Goal: Transaction & Acquisition: Purchase product/service

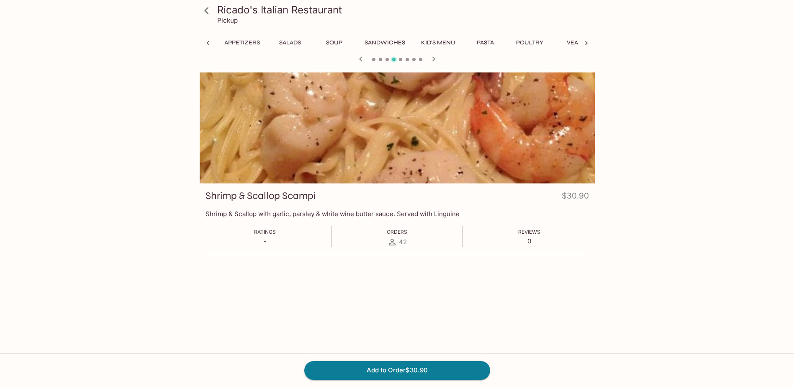
scroll to position [0, 60]
click at [222, 41] on button "Salads" at bounding box center [230, 43] width 38 height 12
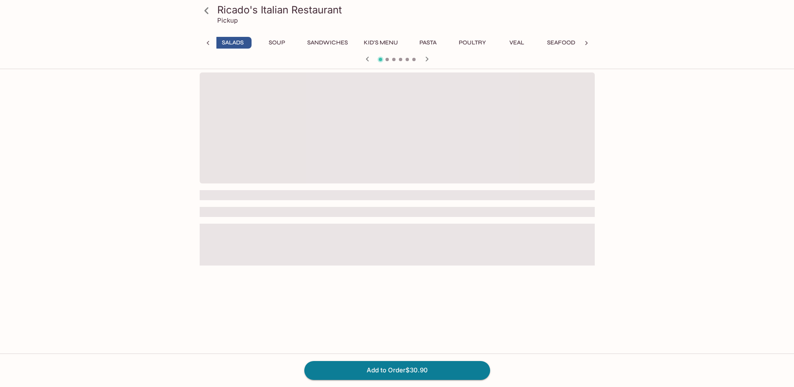
scroll to position [0, 56]
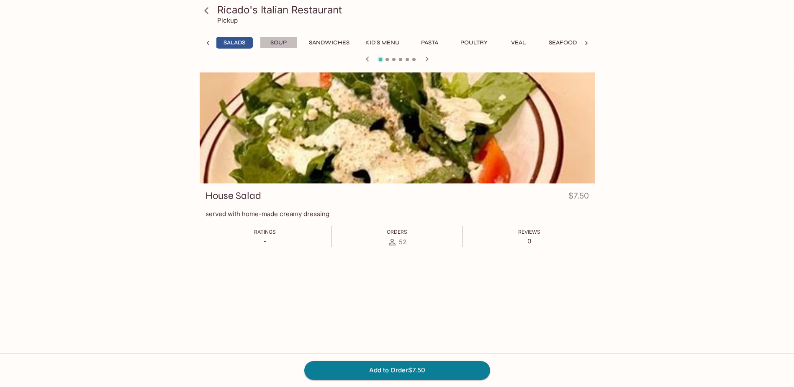
click at [275, 43] on button "Soup" at bounding box center [279, 43] width 38 height 12
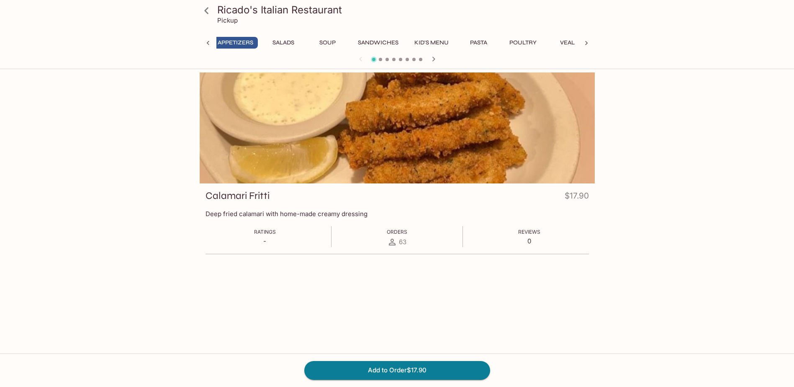
scroll to position [0, 3]
click at [481, 41] on button "Pasta" at bounding box center [482, 43] width 38 height 12
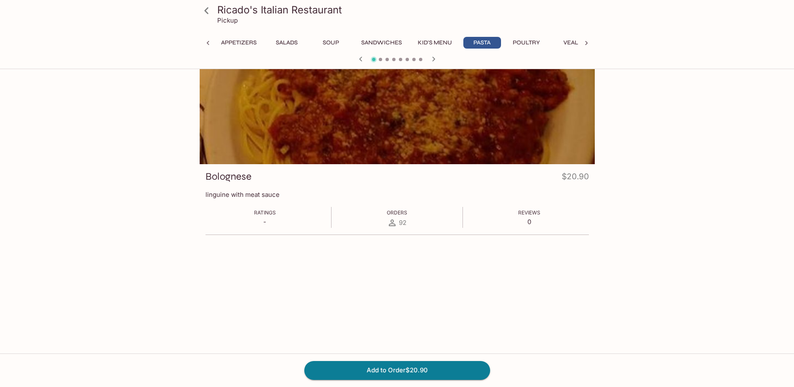
scroll to position [0, 0]
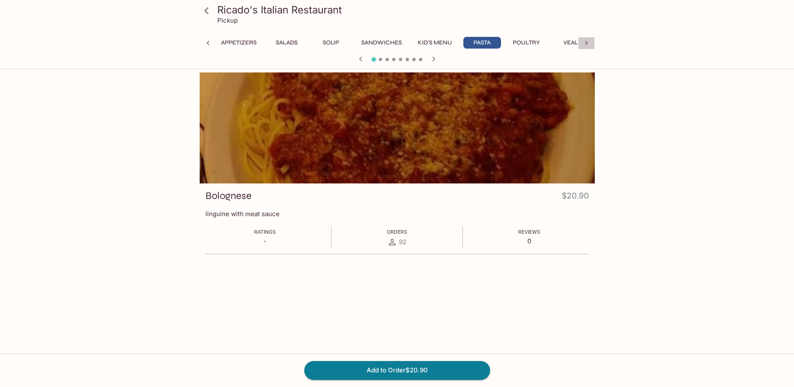
click at [584, 46] on icon at bounding box center [586, 43] width 8 height 8
click at [432, 59] on icon "button" at bounding box center [434, 59] width 10 height 10
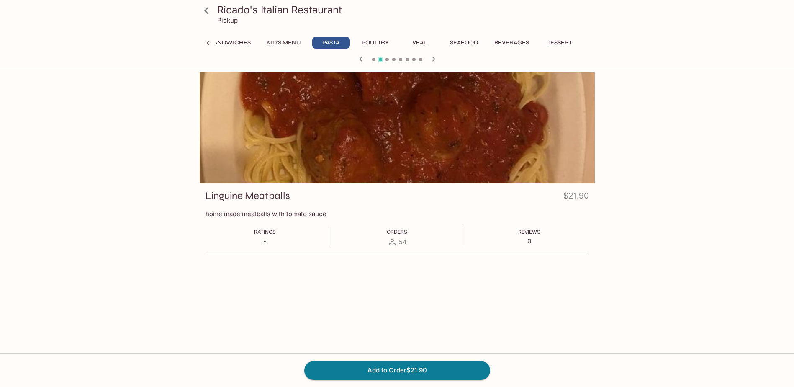
click at [432, 59] on icon "button" at bounding box center [434, 59] width 10 height 10
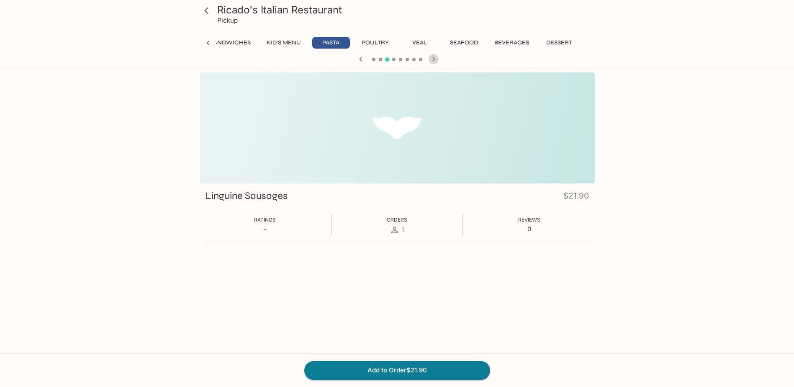
click at [432, 59] on icon "button" at bounding box center [434, 59] width 10 height 10
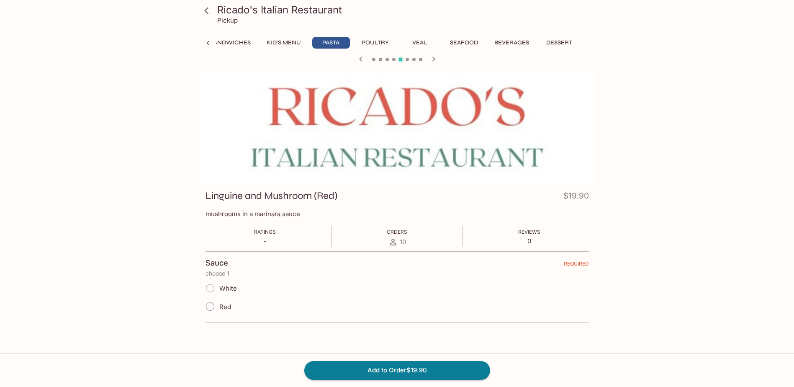
click at [206, 44] on icon at bounding box center [208, 43] width 8 height 8
click at [206, 44] on div "Appetizers Salads Soup Sandwiches Kid's Menu Pasta Poultry Veal Seafood Beverag…" at bounding box center [397, 45] width 395 height 17
click at [285, 44] on button "Salads" at bounding box center [290, 43] width 38 height 12
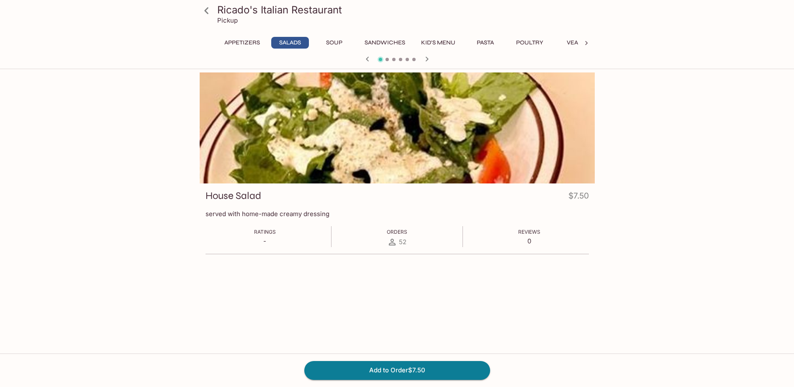
click at [428, 60] on icon "button" at bounding box center [427, 59] width 10 height 10
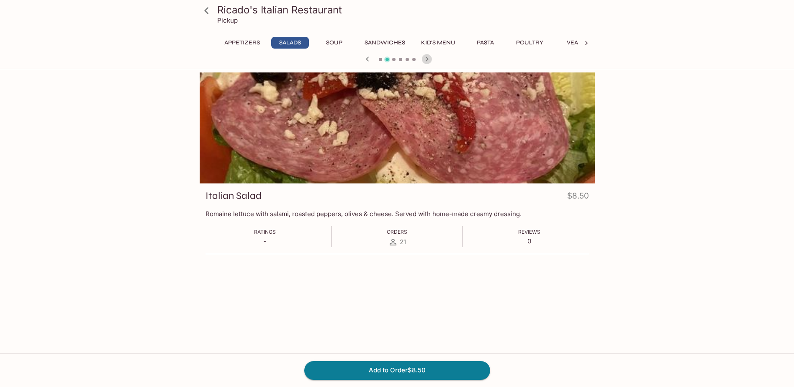
click at [428, 60] on icon "button" at bounding box center [427, 59] width 10 height 10
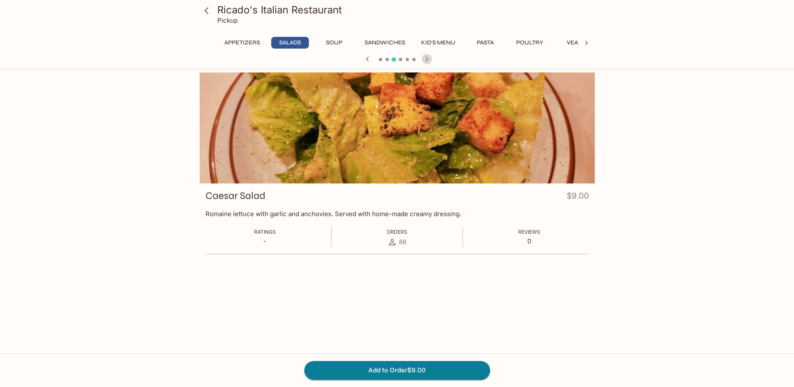
click at [428, 60] on icon "button" at bounding box center [427, 59] width 10 height 10
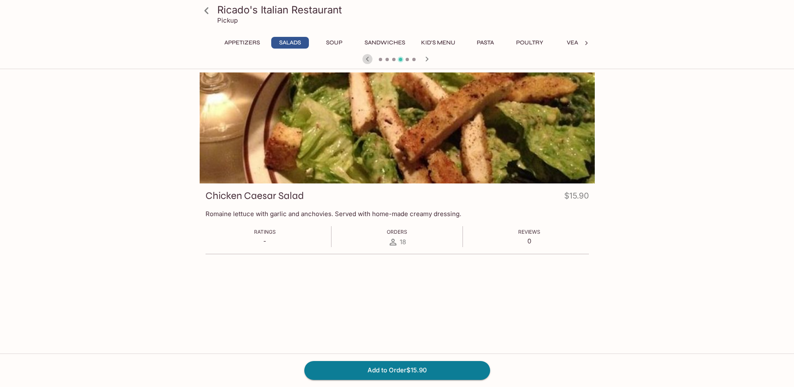
click at [366, 57] on icon "button" at bounding box center [368, 59] width 10 height 10
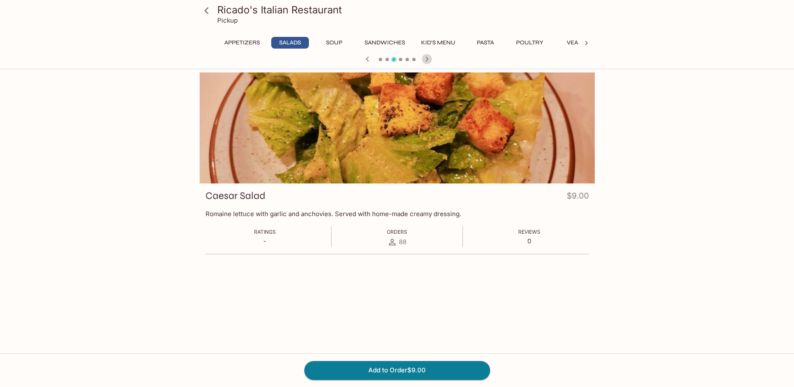
click at [427, 59] on icon "button" at bounding box center [426, 59] width 3 height 5
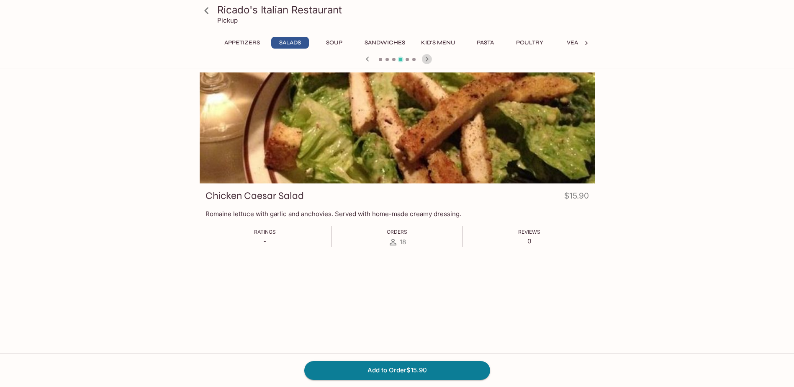
click at [427, 59] on icon "button" at bounding box center [426, 59] width 3 height 5
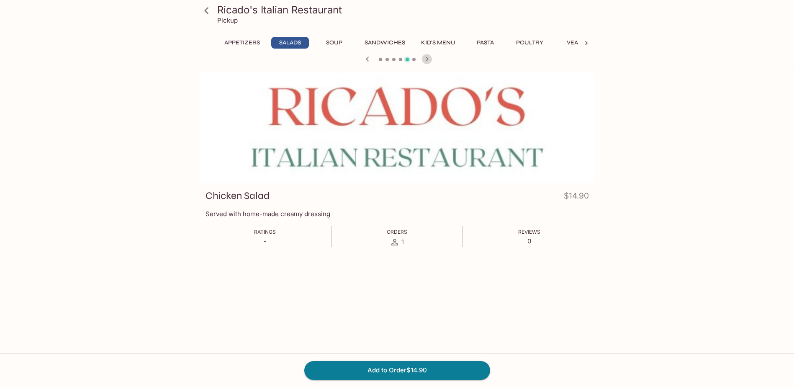
click at [427, 59] on icon "button" at bounding box center [426, 59] width 3 height 5
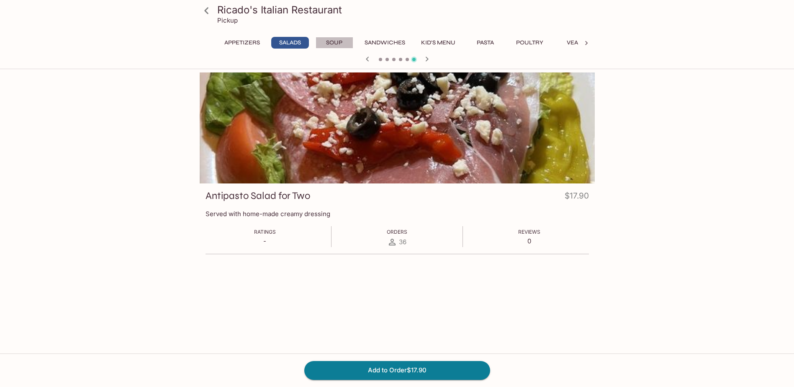
click at [334, 43] on button "Soup" at bounding box center [335, 43] width 38 height 12
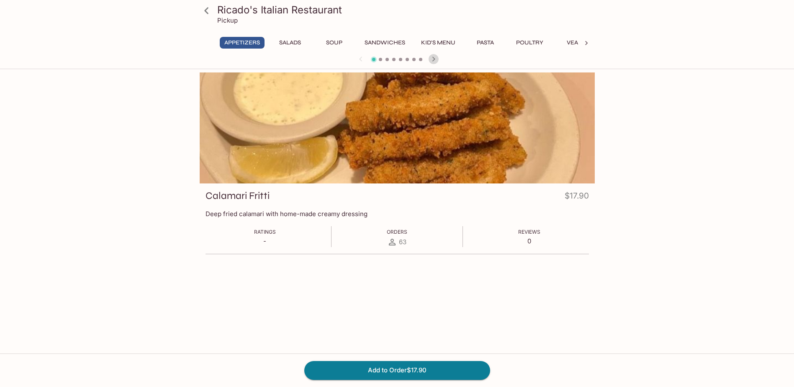
click at [434, 60] on icon "button" at bounding box center [433, 59] width 3 height 5
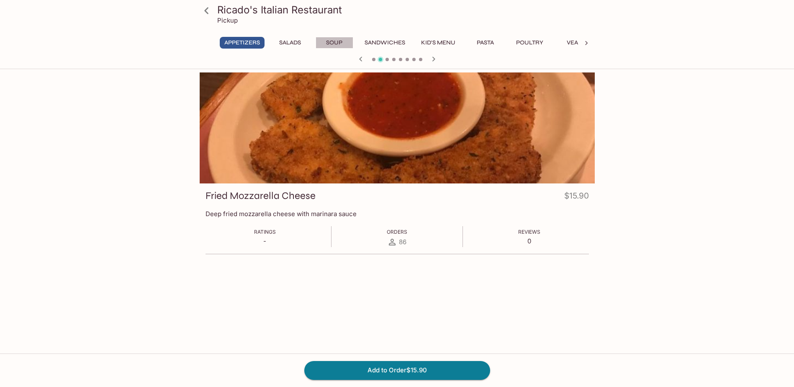
click at [340, 39] on button "Soup" at bounding box center [335, 43] width 38 height 12
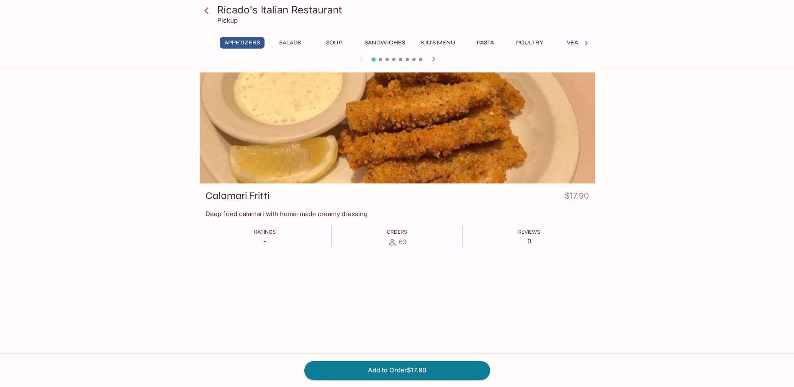
click at [434, 58] on icon "button" at bounding box center [433, 59] width 3 height 5
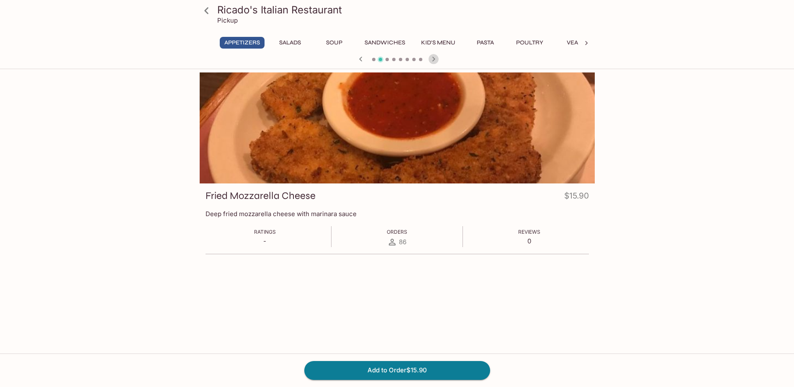
click at [434, 58] on icon "button" at bounding box center [433, 59] width 3 height 5
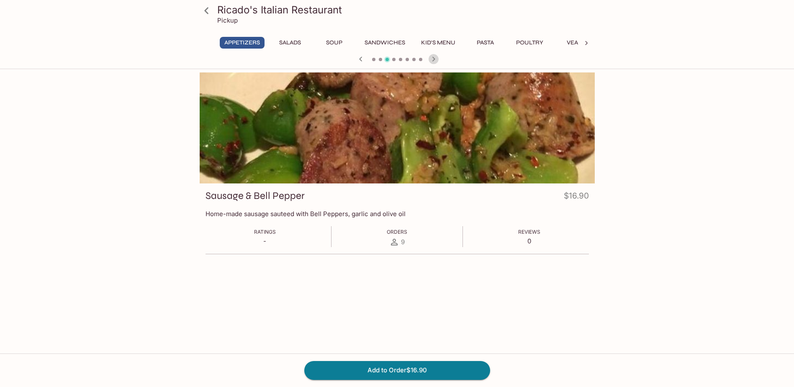
click at [434, 58] on icon "button" at bounding box center [433, 59] width 3 height 5
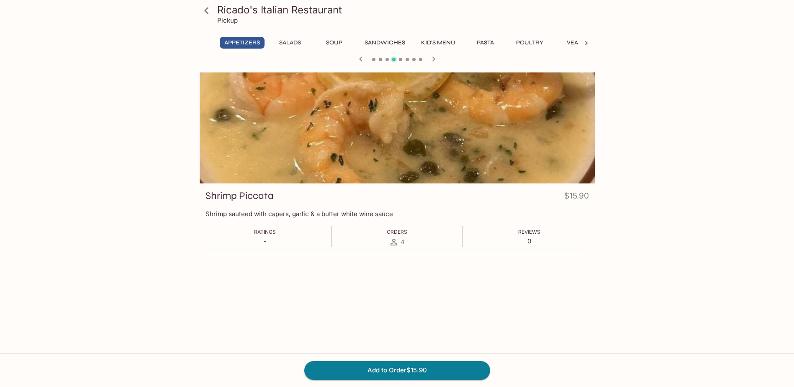
click at [434, 58] on icon "button" at bounding box center [433, 59] width 3 height 5
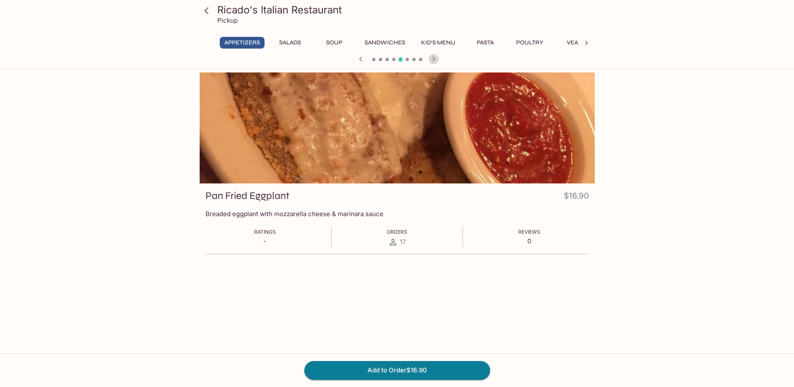
click at [434, 58] on icon "button" at bounding box center [433, 59] width 3 height 5
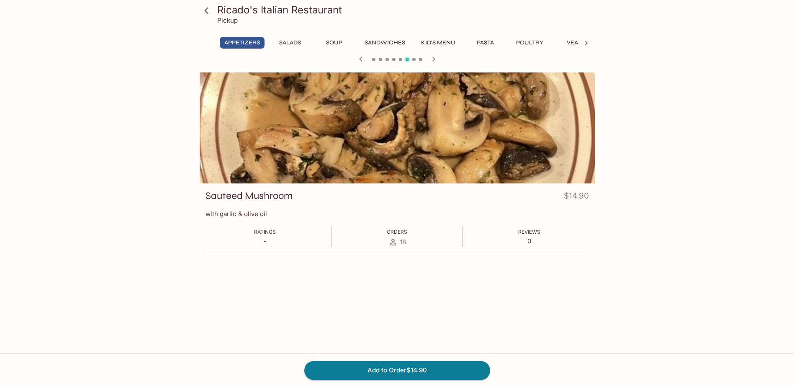
click at [434, 58] on icon "button" at bounding box center [433, 59] width 3 height 5
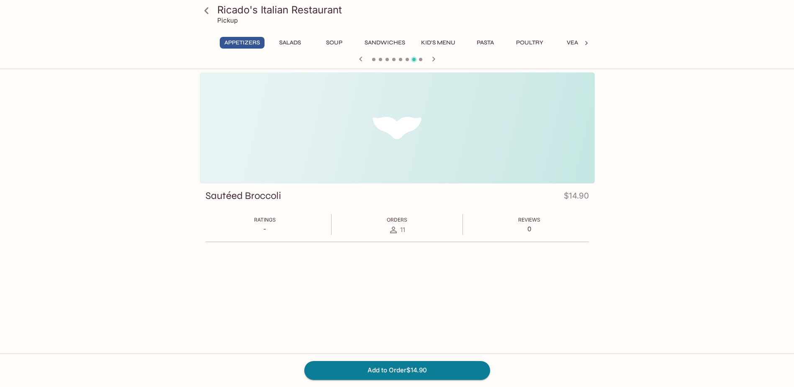
click at [434, 58] on icon "button" at bounding box center [433, 59] width 3 height 5
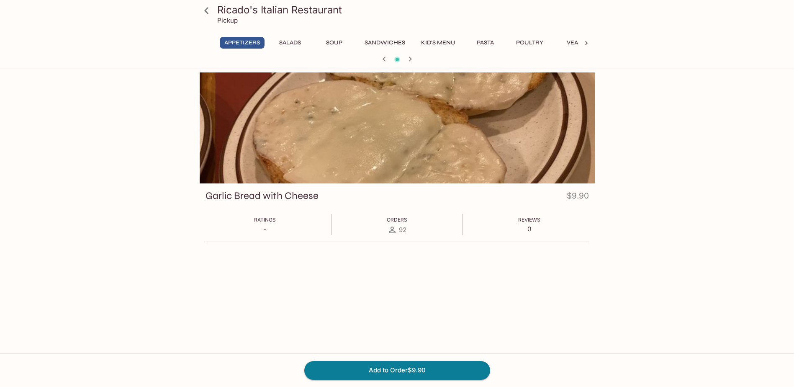
click at [434, 58] on div at bounding box center [397, 60] width 402 height 13
click at [487, 44] on button "Pasta" at bounding box center [486, 43] width 38 height 12
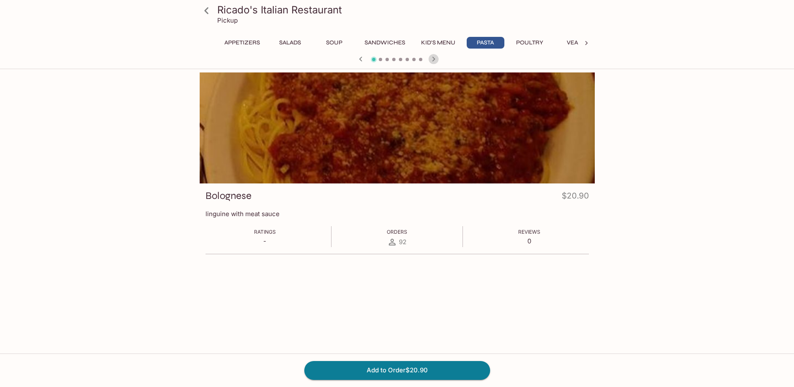
click at [435, 57] on icon "button" at bounding box center [434, 59] width 10 height 10
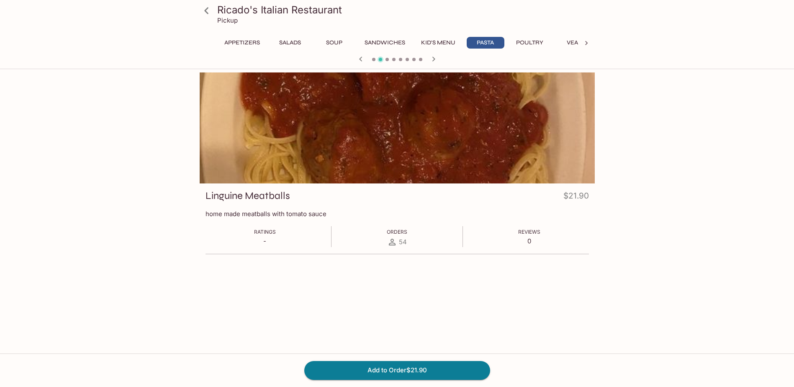
click at [435, 57] on icon "button" at bounding box center [434, 59] width 10 height 10
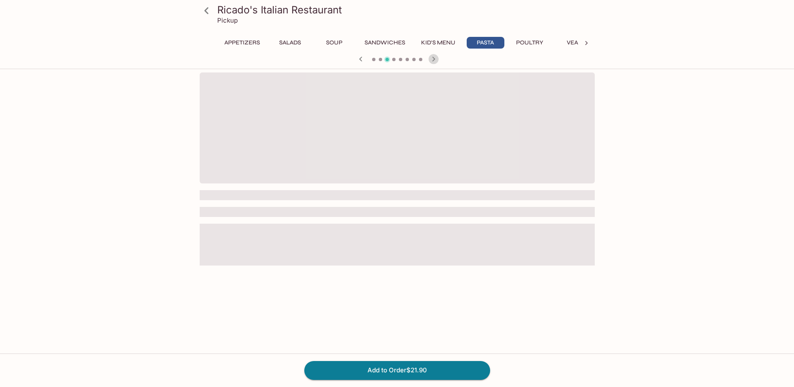
click at [435, 57] on icon "button" at bounding box center [434, 59] width 10 height 10
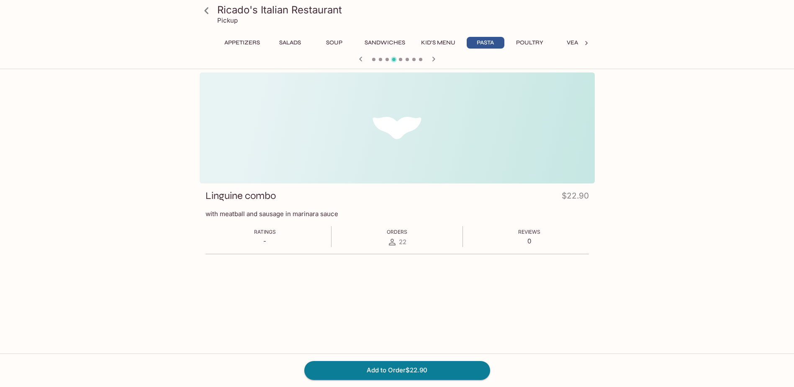
click at [435, 58] on icon "button" at bounding box center [434, 59] width 10 height 10
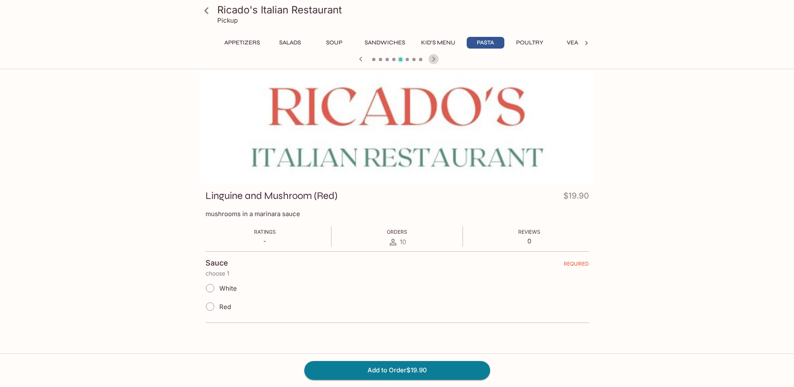
click at [435, 58] on icon "button" at bounding box center [434, 59] width 10 height 10
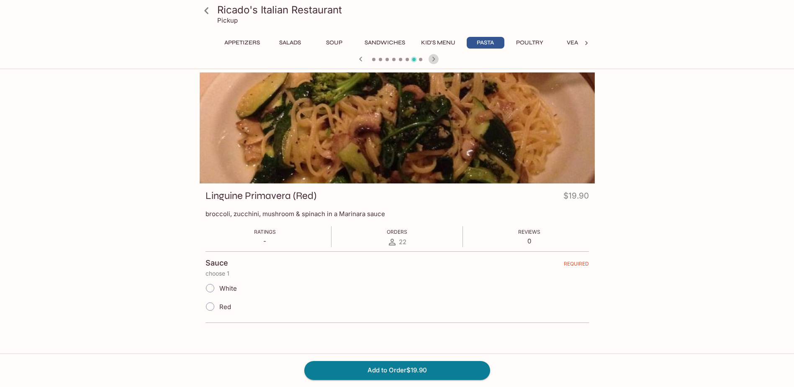
click at [435, 58] on icon "button" at bounding box center [434, 59] width 10 height 10
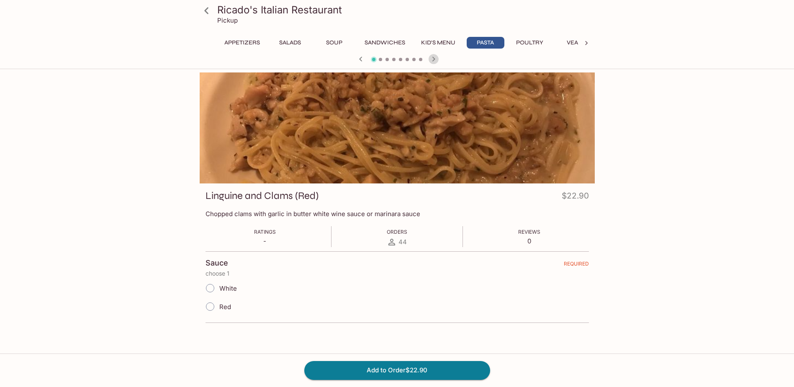
click at [435, 58] on icon "button" at bounding box center [434, 59] width 10 height 10
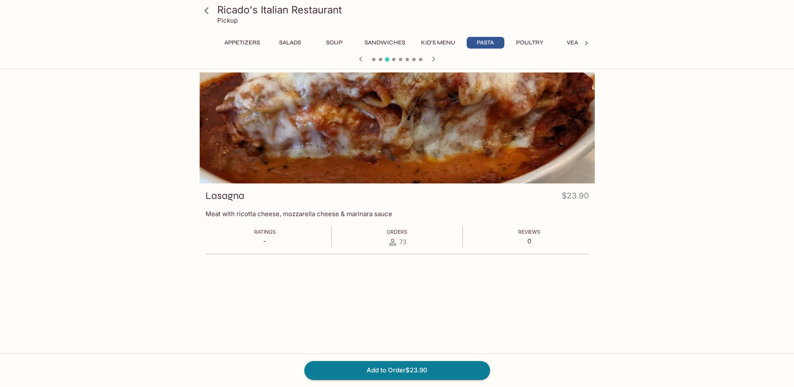
click at [435, 58] on icon "button" at bounding box center [434, 59] width 10 height 10
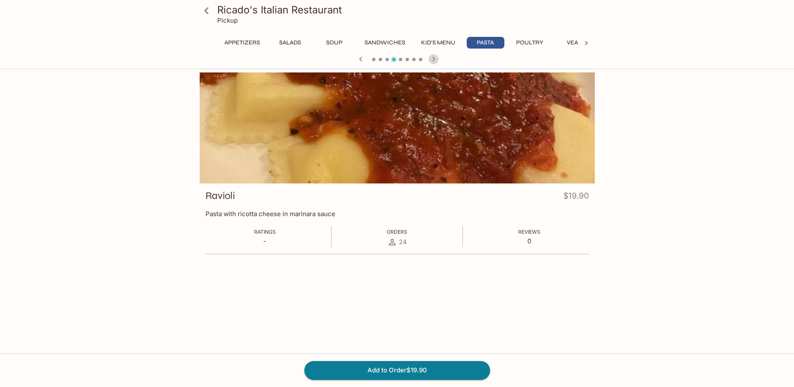
click at [435, 58] on icon "button" at bounding box center [434, 59] width 10 height 10
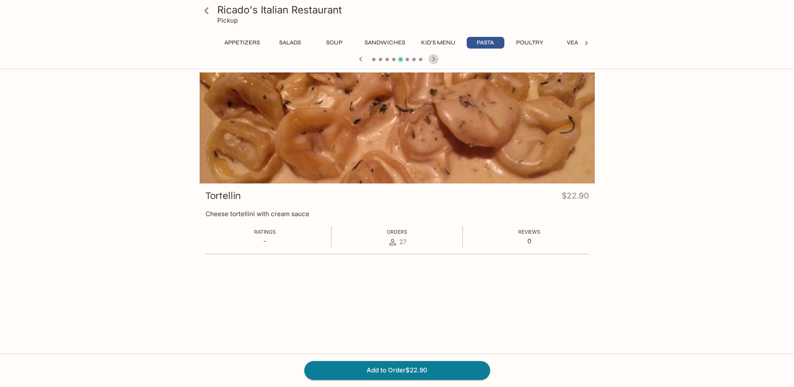
click at [435, 58] on icon "button" at bounding box center [434, 59] width 10 height 10
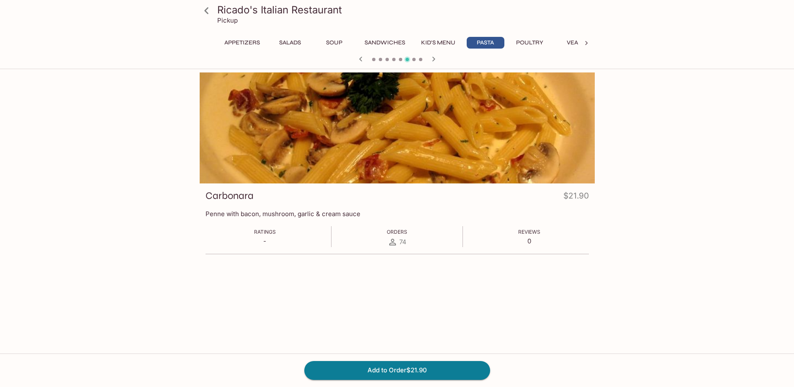
click at [435, 58] on icon "button" at bounding box center [434, 59] width 10 height 10
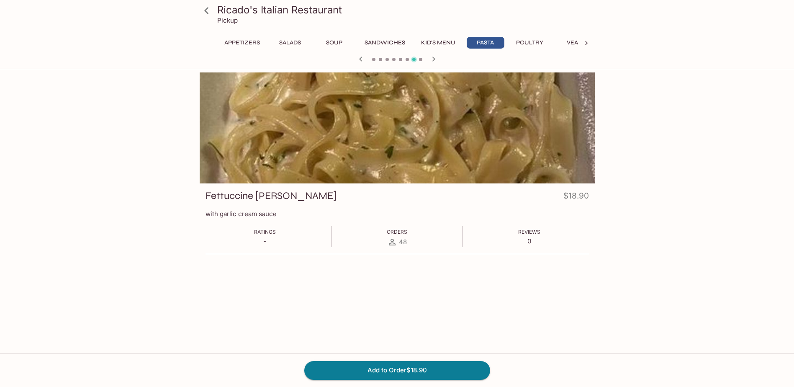
click at [435, 58] on icon "button" at bounding box center [434, 59] width 10 height 10
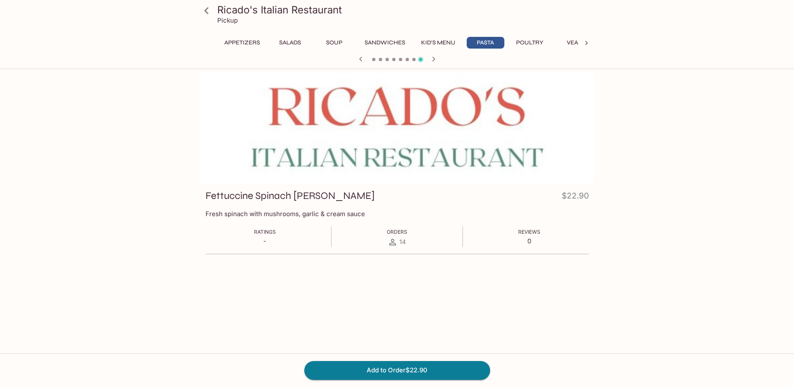
click at [435, 58] on icon "button" at bounding box center [434, 59] width 10 height 10
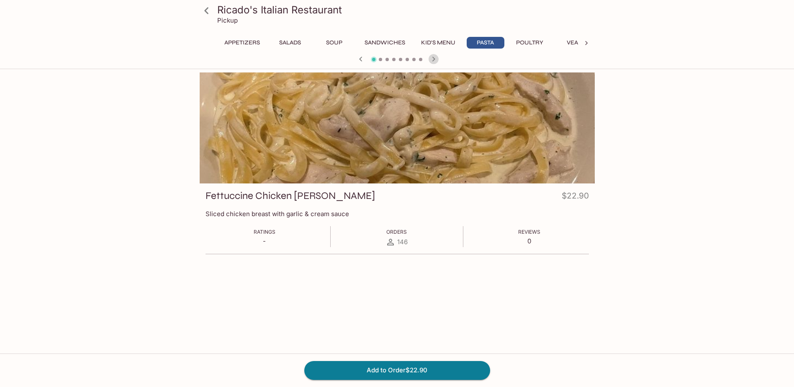
click at [435, 58] on icon "button" at bounding box center [434, 59] width 10 height 10
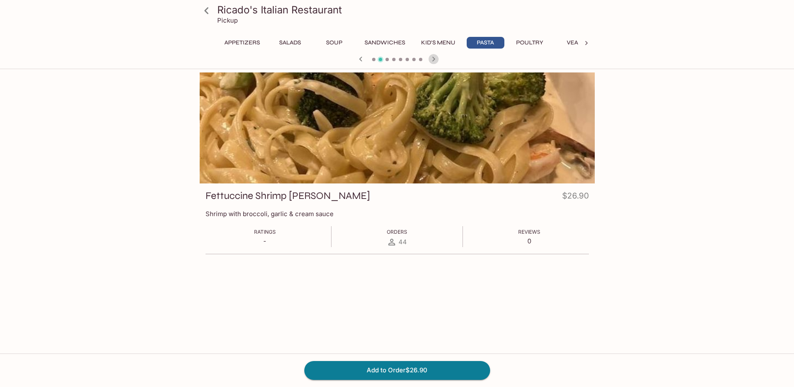
click at [435, 58] on icon "button" at bounding box center [434, 59] width 10 height 10
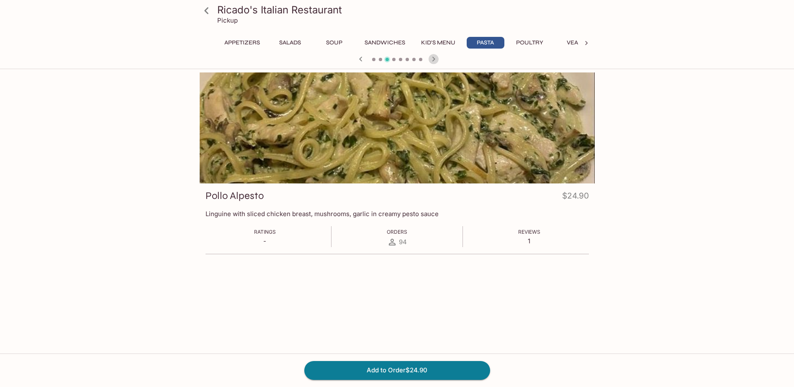
click at [435, 58] on icon "button" at bounding box center [434, 59] width 10 height 10
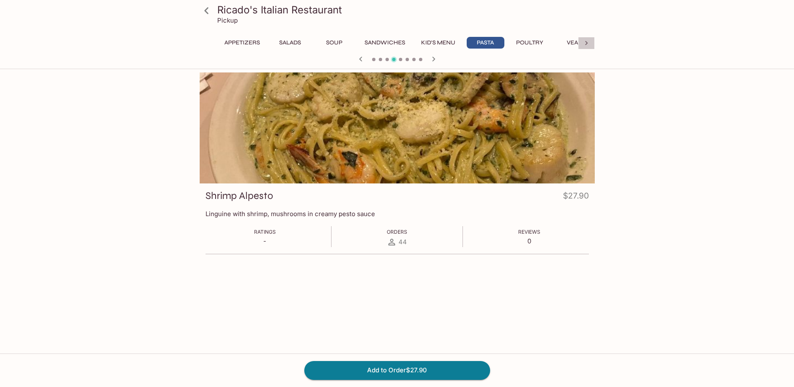
click at [584, 40] on icon at bounding box center [586, 43] width 8 height 8
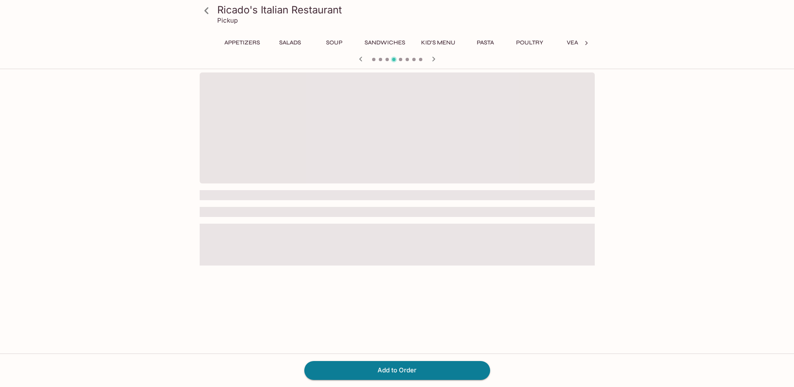
scroll to position [0, 60]
